Goal: Transaction & Acquisition: Purchase product/service

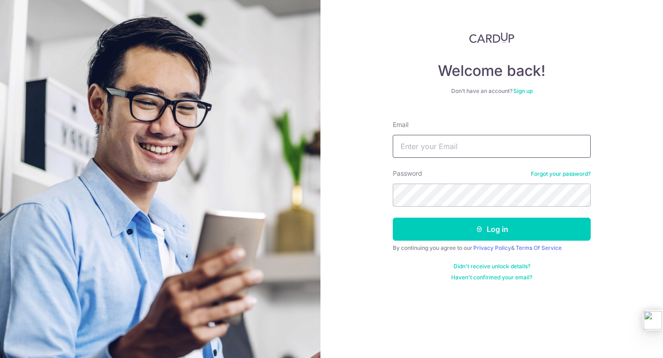
click at [461, 151] on input "Email" at bounding box center [492, 146] width 198 height 23
type input "[EMAIL_ADDRESS][DOMAIN_NAME]"
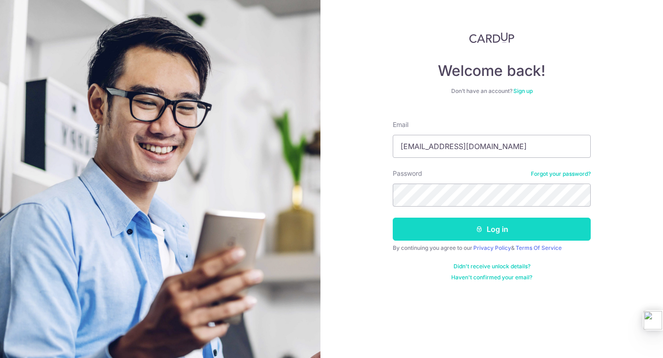
click at [453, 233] on button "Log in" at bounding box center [492, 229] width 198 height 23
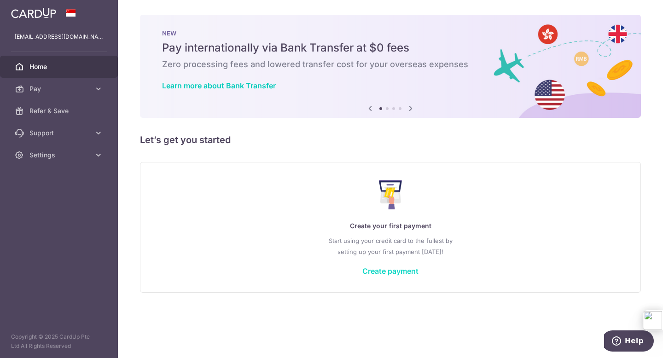
click at [386, 269] on link "Create payment" at bounding box center [390, 271] width 56 height 9
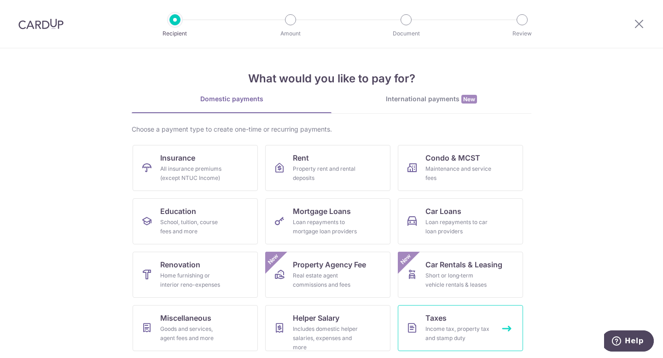
click at [470, 321] on link "Taxes Income tax, property tax and stamp duty" at bounding box center [460, 328] width 125 height 46
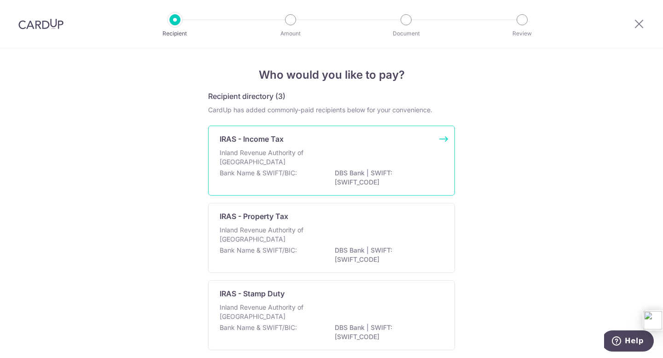
click at [352, 152] on div "Inland Revenue Authority of Singapore" at bounding box center [332, 158] width 224 height 20
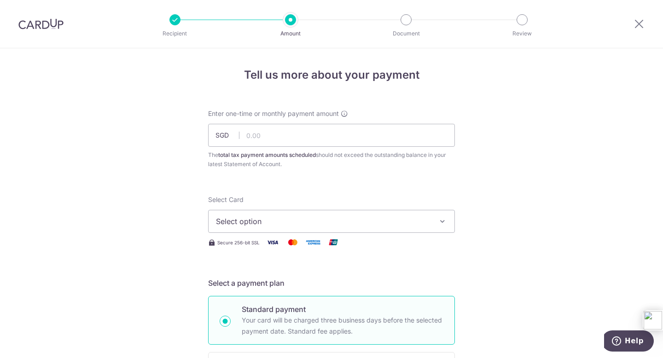
click at [439, 216] on button "Select option" at bounding box center [331, 221] width 247 height 23
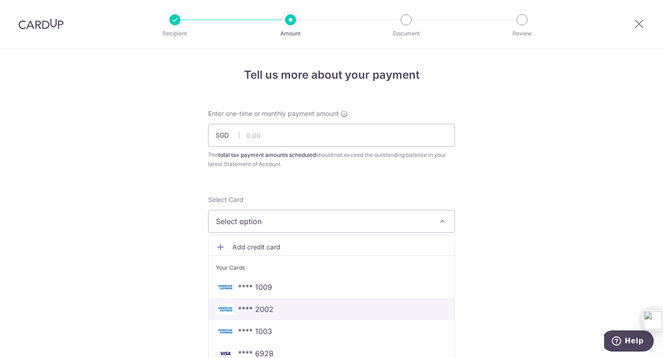
click at [273, 312] on span "**** 2002" at bounding box center [331, 309] width 231 height 11
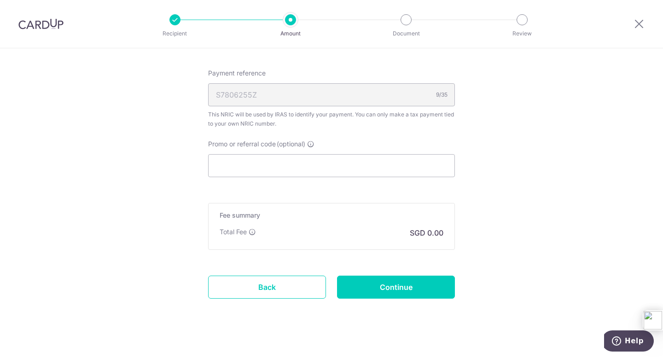
scroll to position [545, 0]
